Goal: Find contact information: Find contact information

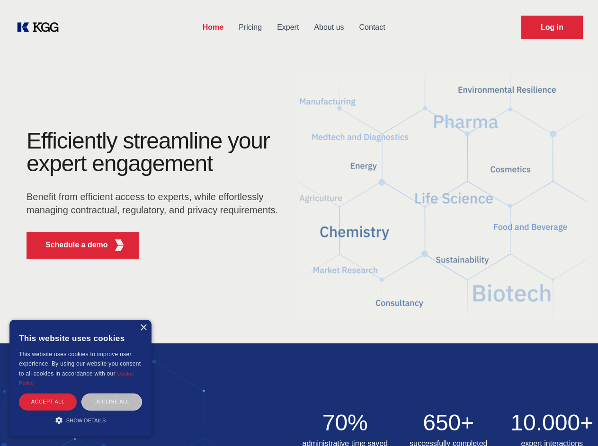
click at [299, 223] on div "Efficiently streamline your expert engagement Benefit from efficient access to …" at bounding box center [155, 198] width 288 height 137
click at [71, 245] on p "Schedule a demo" at bounding box center [76, 244] width 62 height 11
click at [143, 328] on div "× This website uses cookies This website uses cookies to improve user experienc…" at bounding box center [80, 378] width 142 height 117
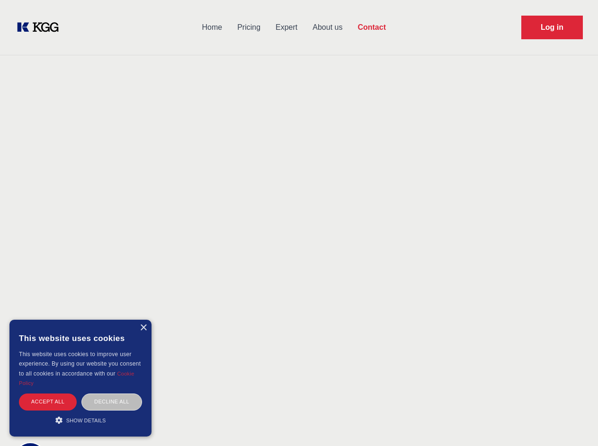
click at [48, 402] on div "Accept all" at bounding box center [48, 402] width 58 height 17
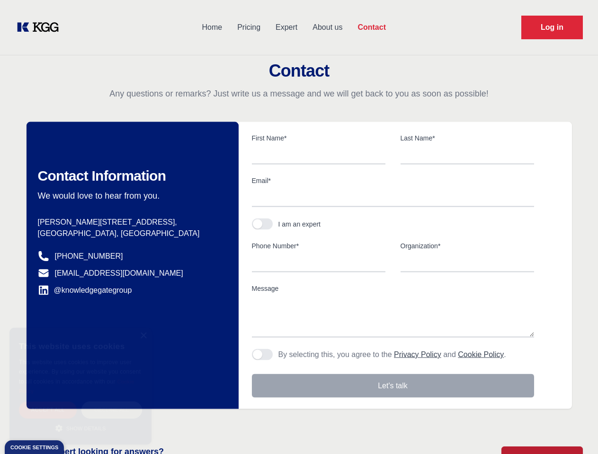
click at [112, 402] on div "Decline all" at bounding box center [111, 410] width 61 height 17
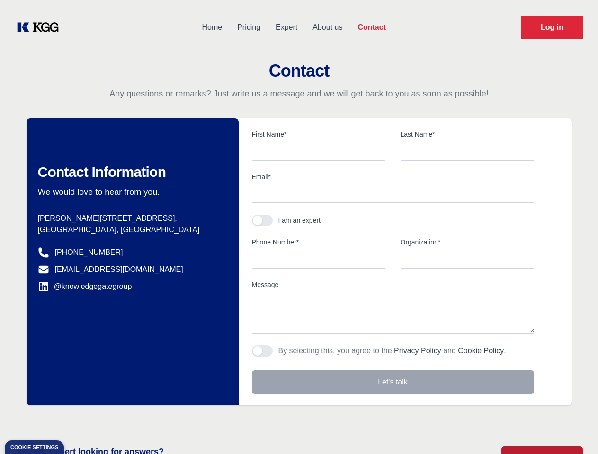
click at [80, 420] on main "Contact Any questions or remarks? Just write us a message and we will get back …" at bounding box center [299, 246] width 598 height 493
